Goal: Go to known website: Go to known website

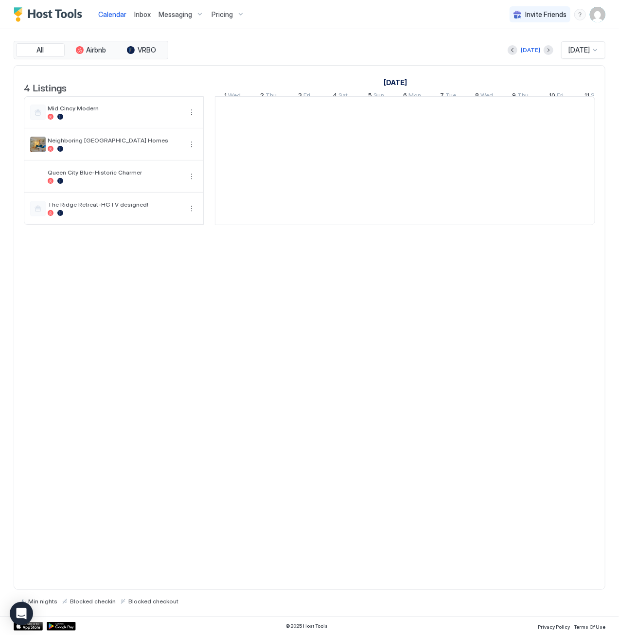
scroll to position [0, 422]
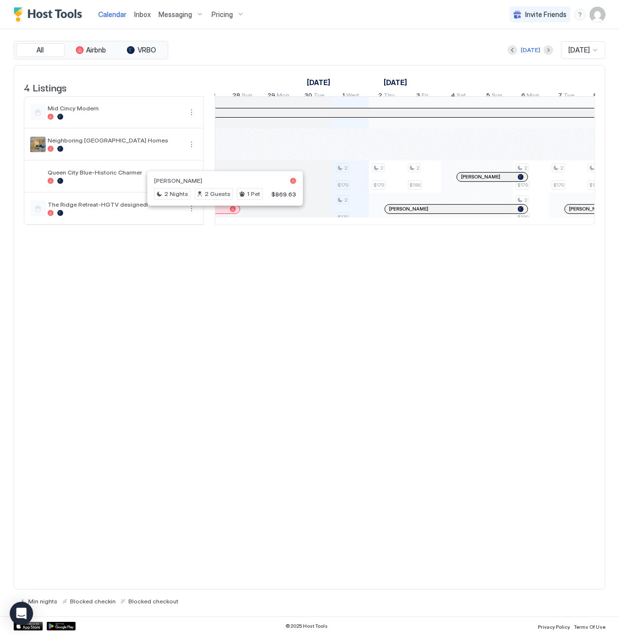
click at [224, 213] on div at bounding box center [225, 209] width 8 height 8
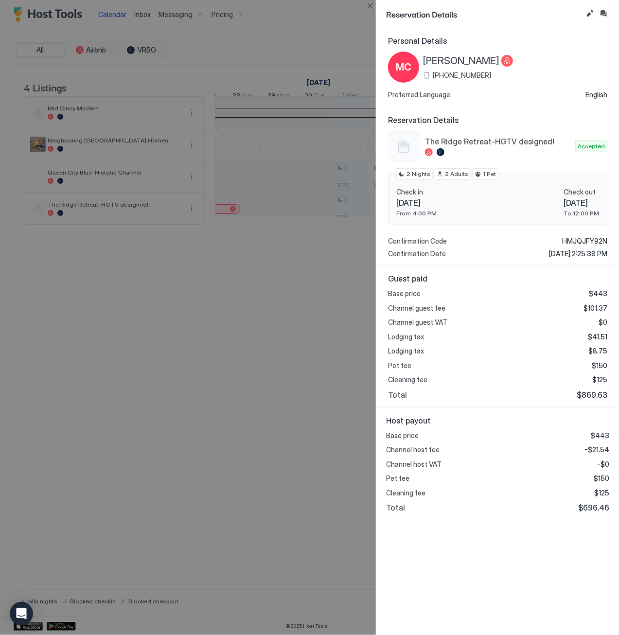
click at [317, 420] on div at bounding box center [309, 317] width 619 height 635
